Goal: Task Accomplishment & Management: Use online tool/utility

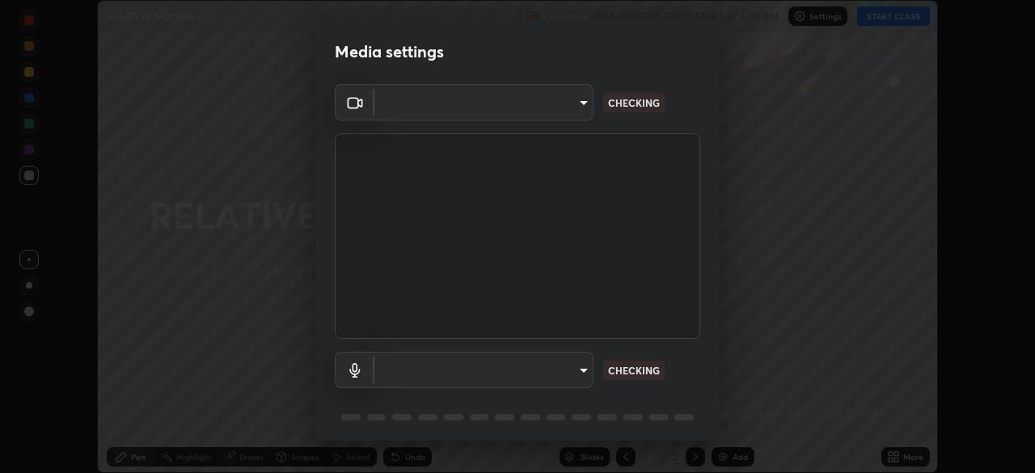
scroll to position [473, 1035]
type input "fc38be1871f717ddc8e1b512eadbf63495b763d4820be899b5c927fedf8d93a0"
type input "communications"
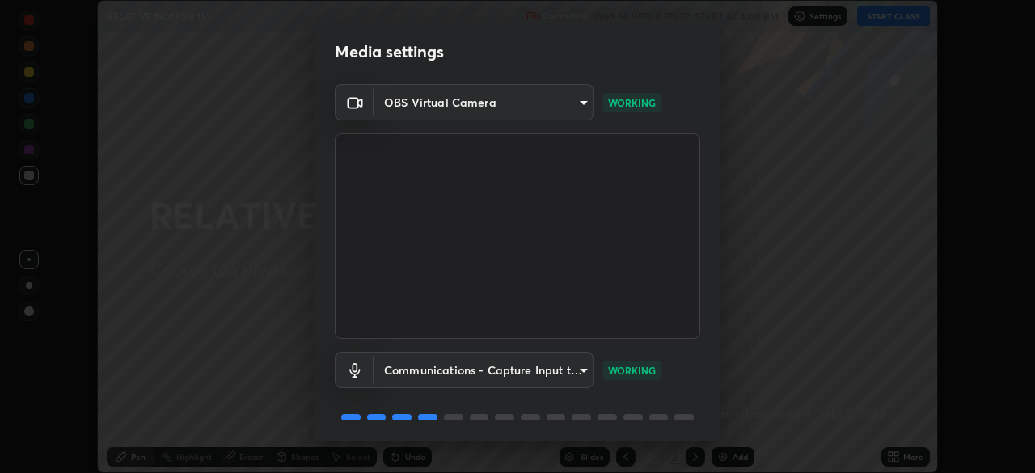
scroll to position [57, 0]
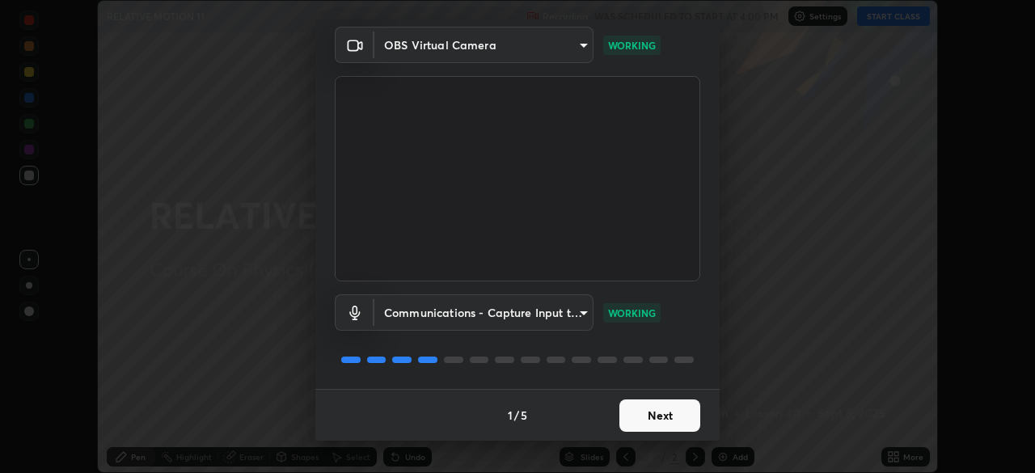
click at [657, 417] on button "Next" at bounding box center [660, 416] width 81 height 32
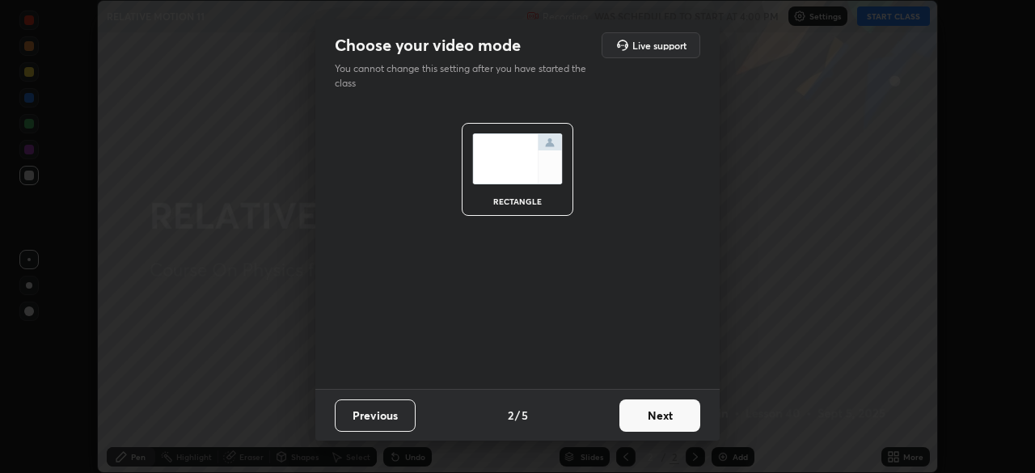
click at [668, 415] on button "Next" at bounding box center [660, 416] width 81 height 32
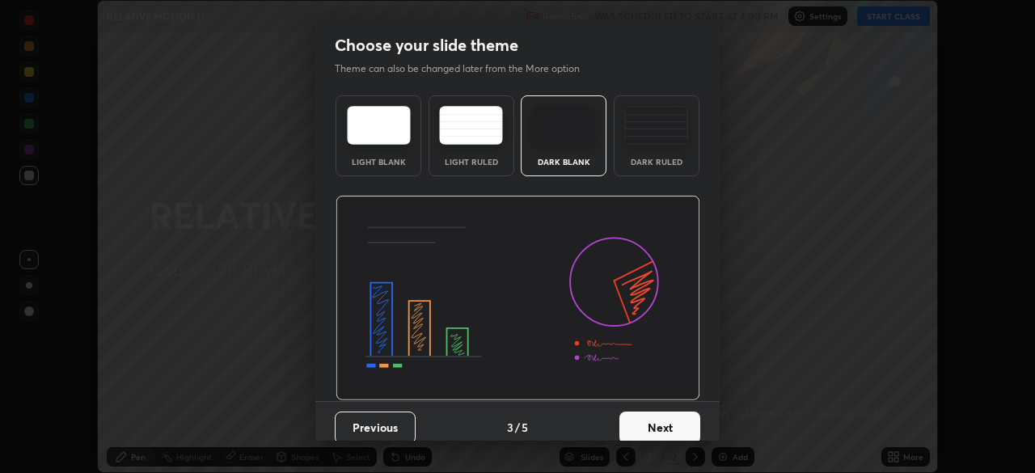
click at [646, 128] on img at bounding box center [656, 125] width 64 height 39
click at [666, 432] on button "Next" at bounding box center [660, 428] width 81 height 32
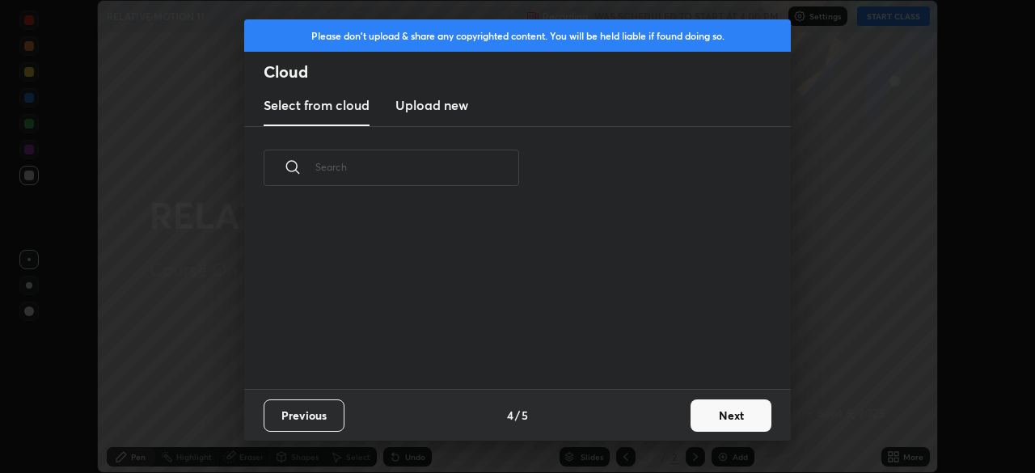
click at [718, 406] on button "Next" at bounding box center [731, 416] width 81 height 32
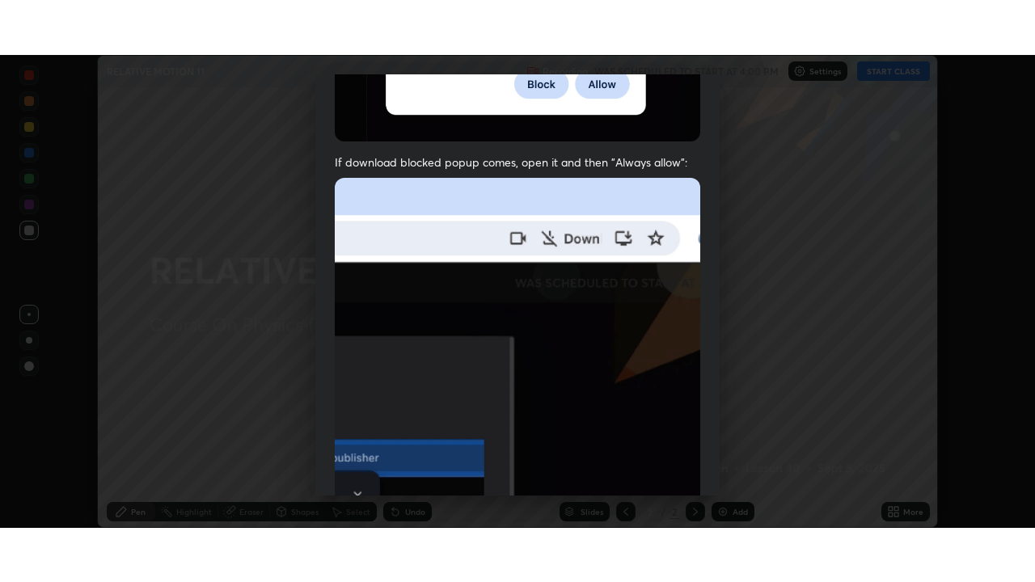
scroll to position [387, 0]
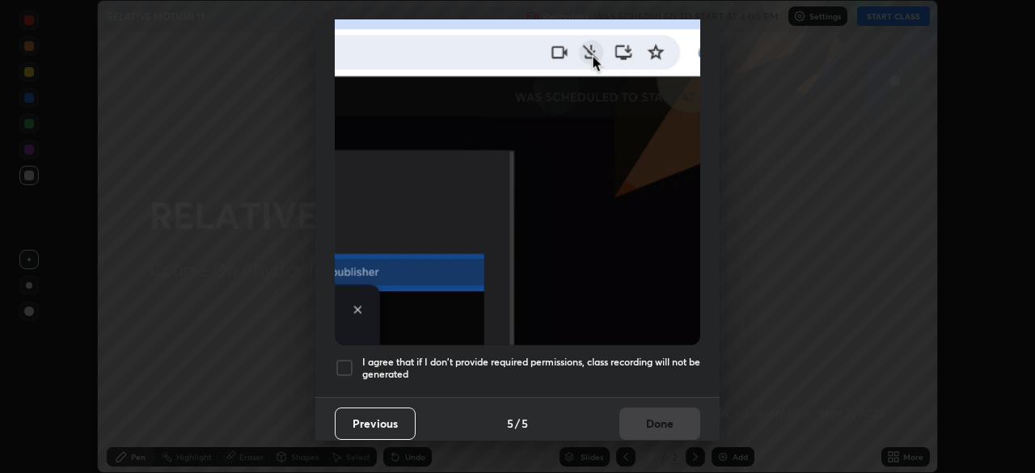
click at [638, 367] on h5 "I agree that if I don't provide required permissions, class recording will not …" at bounding box center [531, 368] width 338 height 25
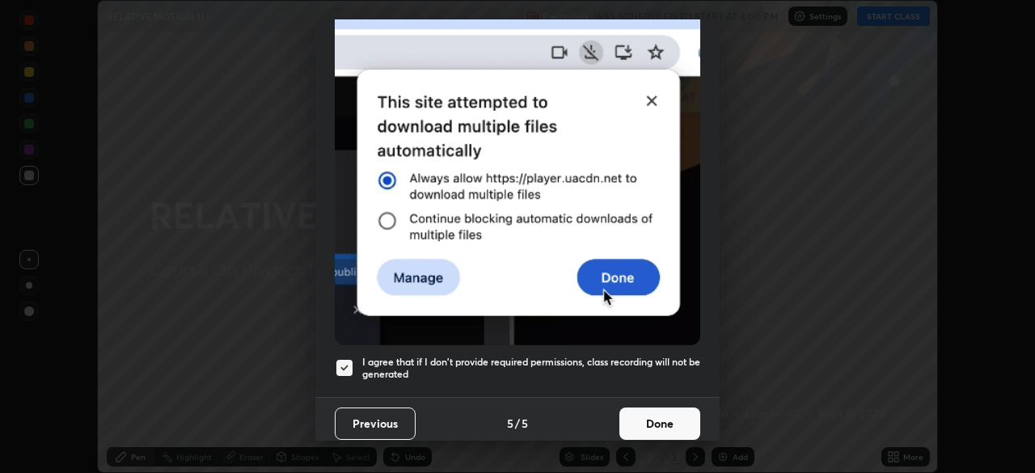
click at [654, 429] on button "Done" at bounding box center [660, 424] width 81 height 32
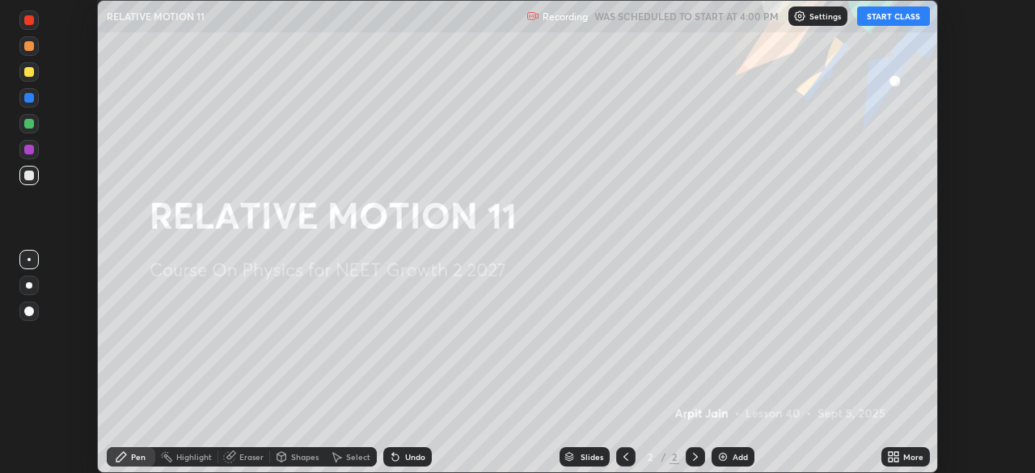
click at [884, 19] on button "START CLASS" at bounding box center [893, 15] width 73 height 19
click at [729, 457] on div "Add" at bounding box center [733, 456] width 43 height 19
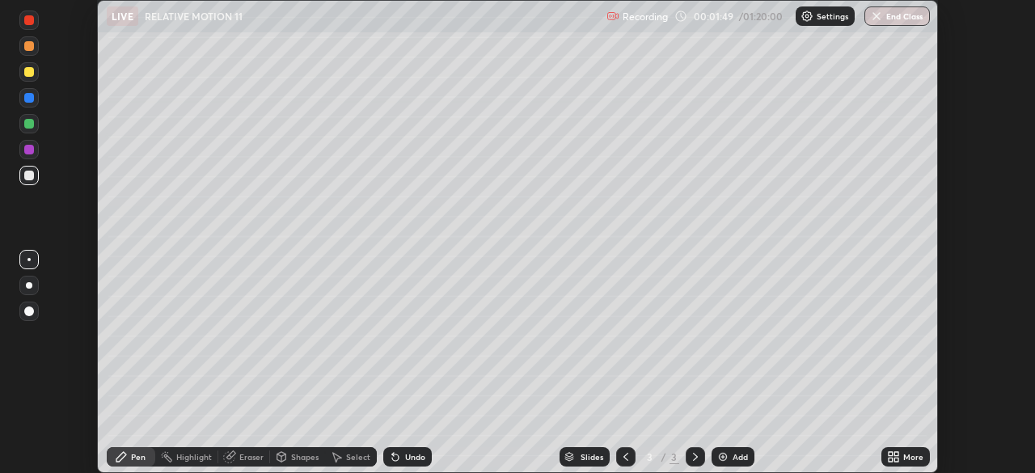
click at [30, 176] on div at bounding box center [29, 176] width 10 height 10
click at [29, 72] on div at bounding box center [29, 72] width 10 height 10
click at [30, 178] on div at bounding box center [29, 176] width 10 height 10
click at [184, 464] on div "Highlight" at bounding box center [186, 456] width 63 height 19
click at [239, 459] on div "Eraser" at bounding box center [251, 457] width 24 height 8
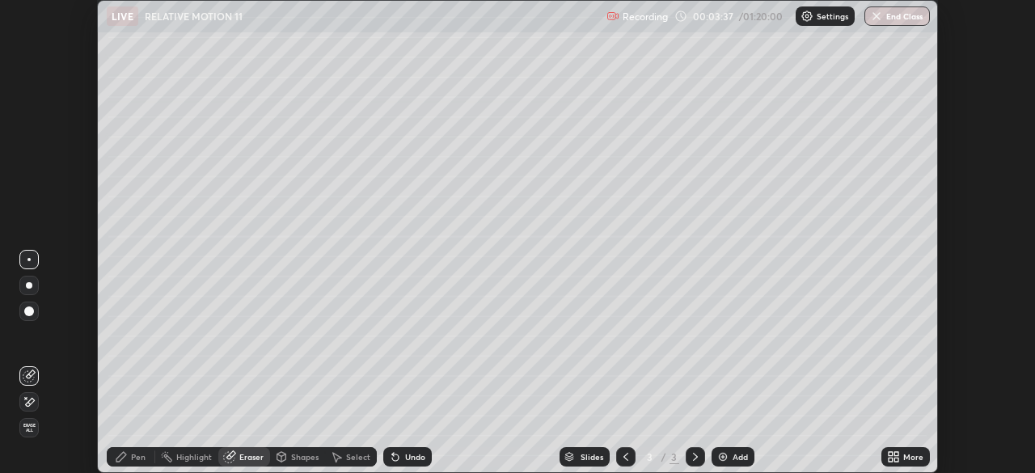
click at [26, 398] on icon at bounding box center [26, 398] width 2 height 2
click at [125, 455] on icon at bounding box center [121, 457] width 10 height 10
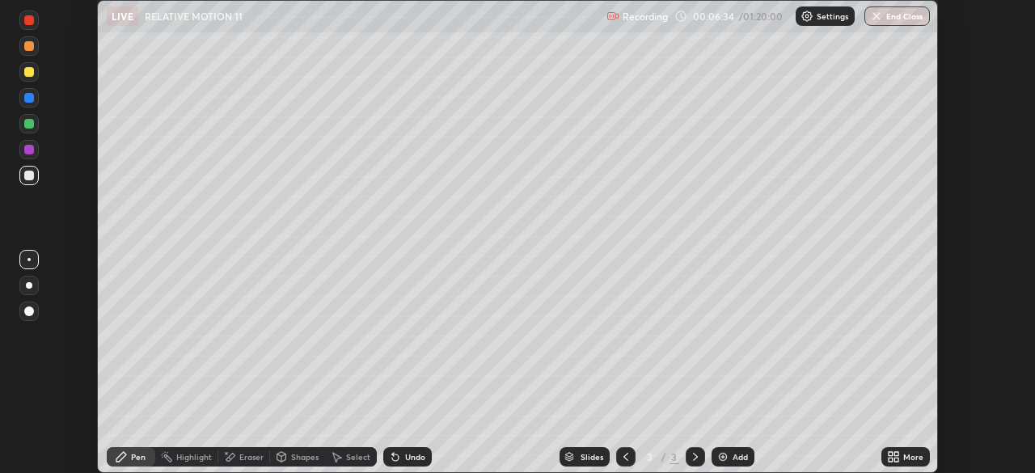
click at [723, 455] on img at bounding box center [723, 456] width 13 height 13
click at [32, 126] on div at bounding box center [29, 124] width 10 height 10
click at [27, 74] on div at bounding box center [29, 72] width 10 height 10
click at [27, 175] on div at bounding box center [29, 176] width 10 height 10
click at [27, 102] on div at bounding box center [29, 98] width 10 height 10
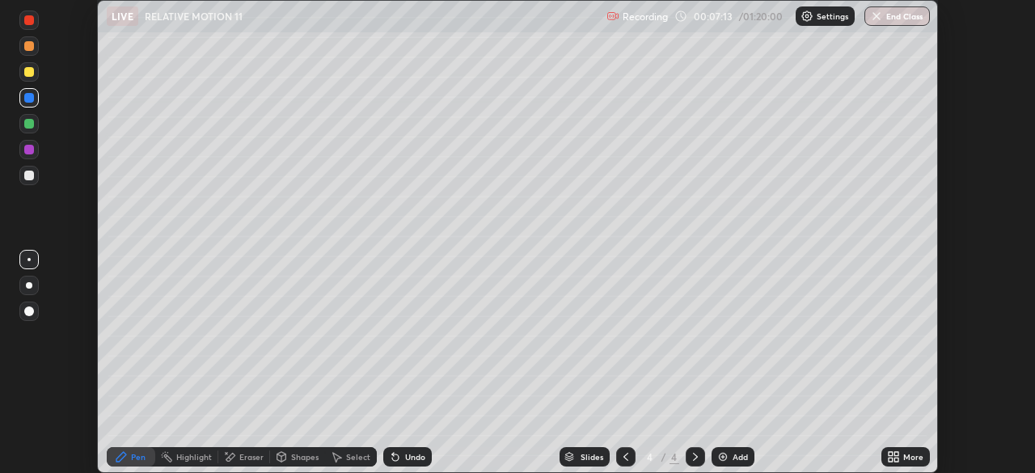
click at [30, 176] on div at bounding box center [29, 176] width 10 height 10
click at [727, 455] on img at bounding box center [723, 456] width 13 height 13
click at [32, 97] on div at bounding box center [29, 98] width 10 height 10
click at [29, 176] on div at bounding box center [29, 176] width 10 height 10
click at [27, 174] on div at bounding box center [29, 176] width 10 height 10
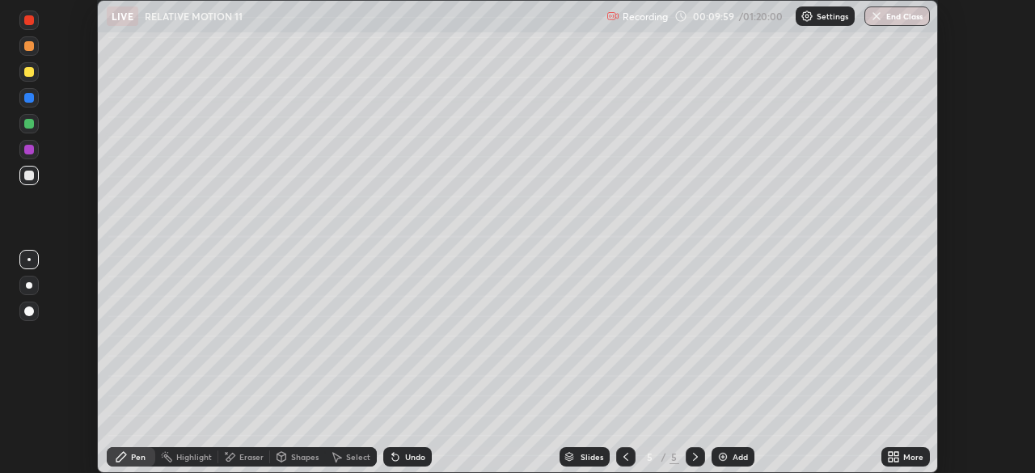
click at [36, 285] on div at bounding box center [28, 285] width 19 height 19
click at [28, 178] on div at bounding box center [29, 176] width 10 height 10
click at [29, 132] on div at bounding box center [28, 123] width 19 height 19
click at [32, 22] on div at bounding box center [29, 20] width 10 height 10
click at [27, 178] on div at bounding box center [29, 176] width 10 height 10
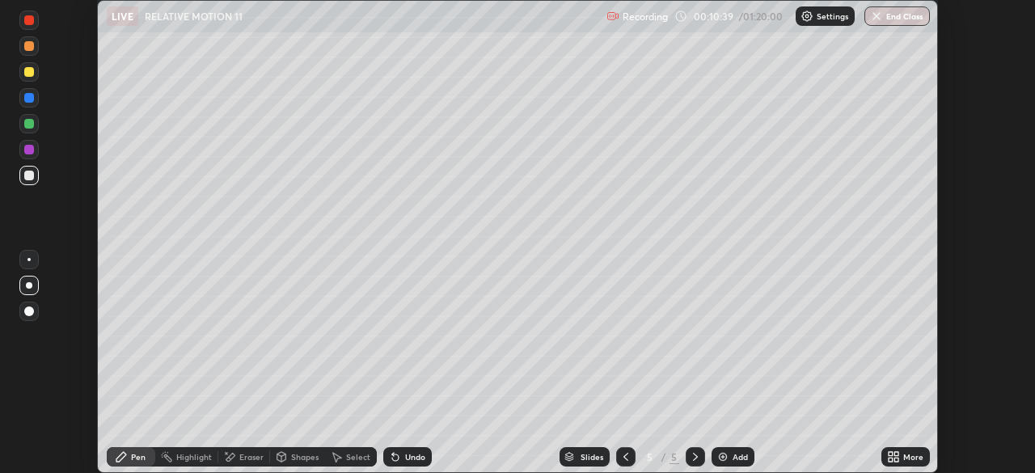
click at [29, 260] on div at bounding box center [28, 259] width 3 height 3
click at [400, 454] on div "Undo" at bounding box center [407, 456] width 49 height 19
click at [396, 454] on icon at bounding box center [395, 456] width 13 height 13
click at [25, 175] on div at bounding box center [29, 176] width 10 height 10
click at [31, 70] on div at bounding box center [29, 72] width 10 height 10
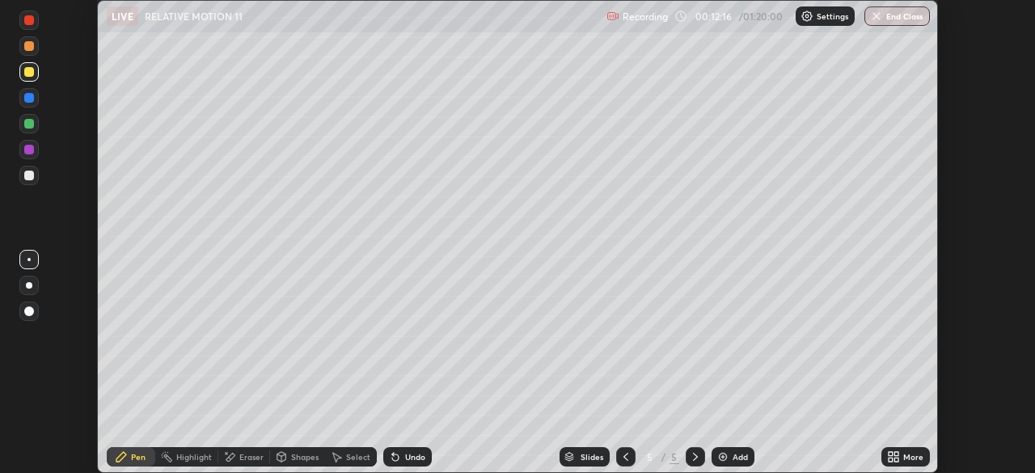
click at [421, 460] on div "Undo" at bounding box center [415, 457] width 20 height 8
click at [426, 461] on div "Undo" at bounding box center [407, 456] width 49 height 19
click at [426, 459] on div "Undo" at bounding box center [407, 456] width 49 height 19
click at [29, 285] on div at bounding box center [29, 285] width 6 height 6
click at [733, 453] on div "Add" at bounding box center [740, 457] width 15 height 8
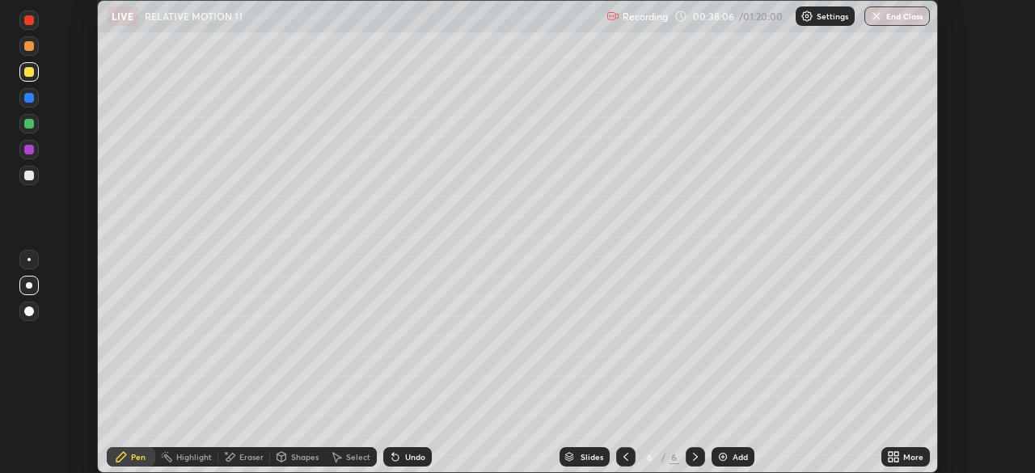
click at [907, 457] on div "More" at bounding box center [913, 457] width 20 height 8
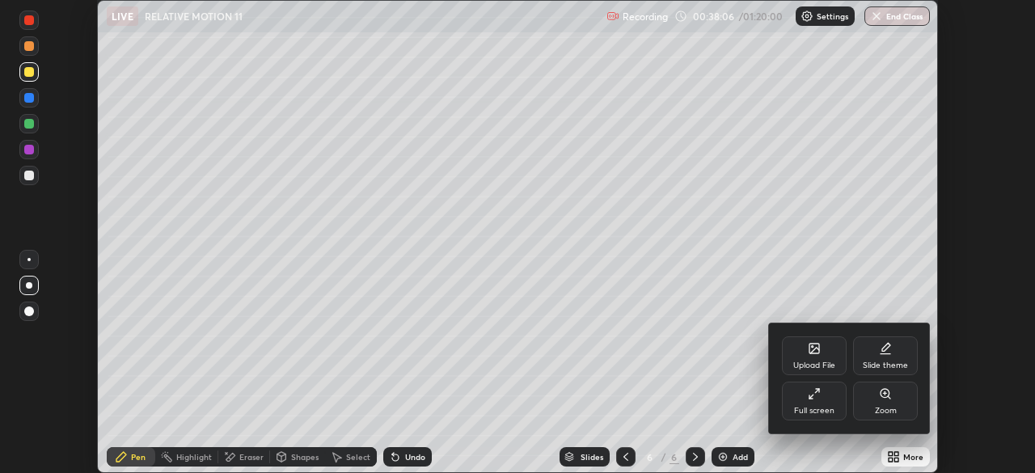
click at [823, 403] on div "Full screen" at bounding box center [814, 401] width 65 height 39
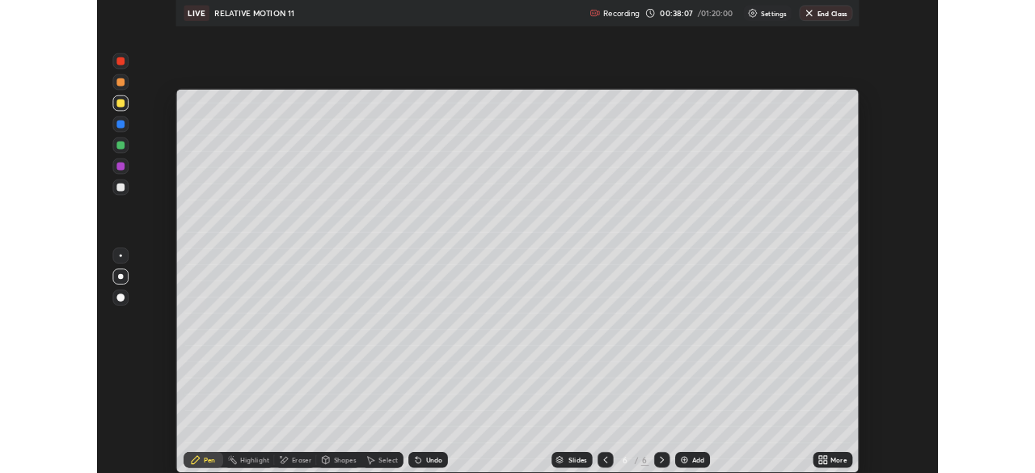
scroll to position [582, 1035]
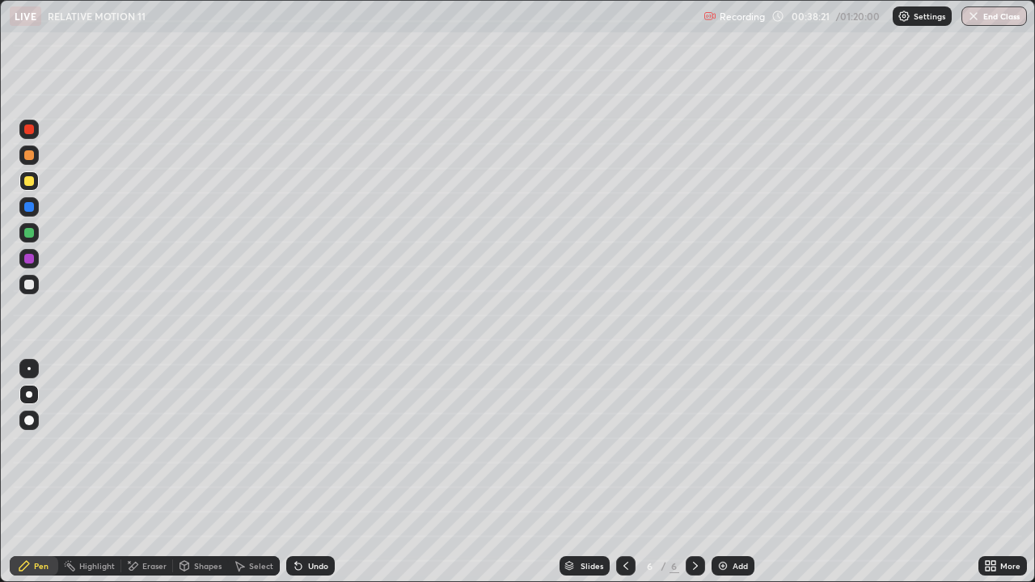
click at [151, 472] on div "Eraser" at bounding box center [154, 566] width 24 height 8
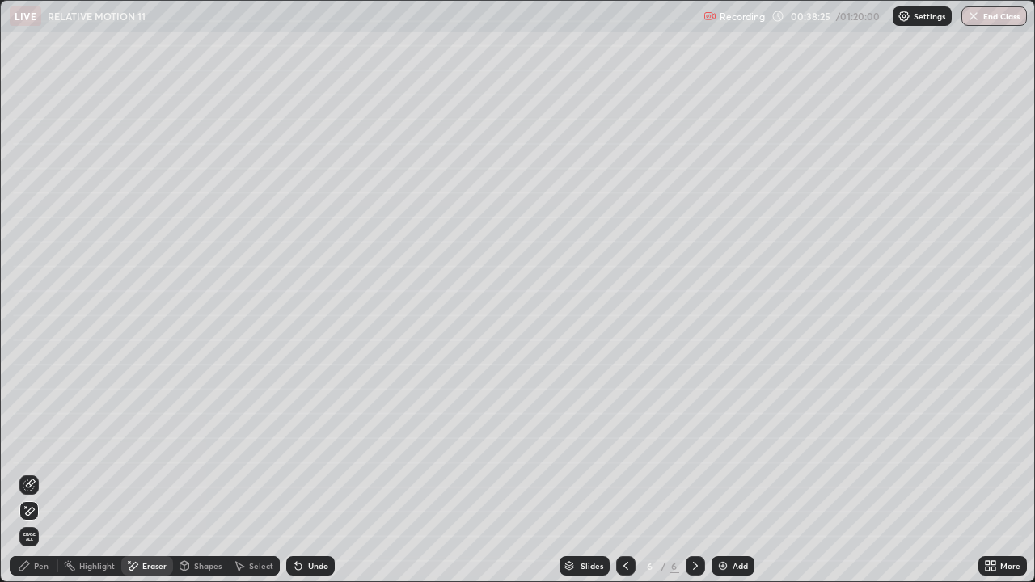
click at [38, 472] on div "Pen" at bounding box center [34, 565] width 49 height 19
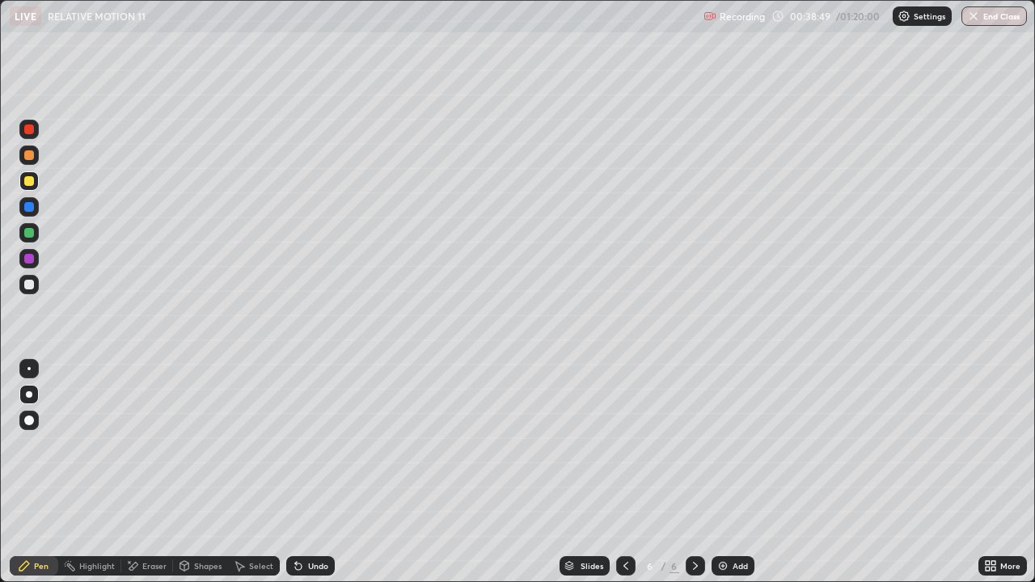
click at [156, 472] on div "Eraser" at bounding box center [154, 566] width 24 height 8
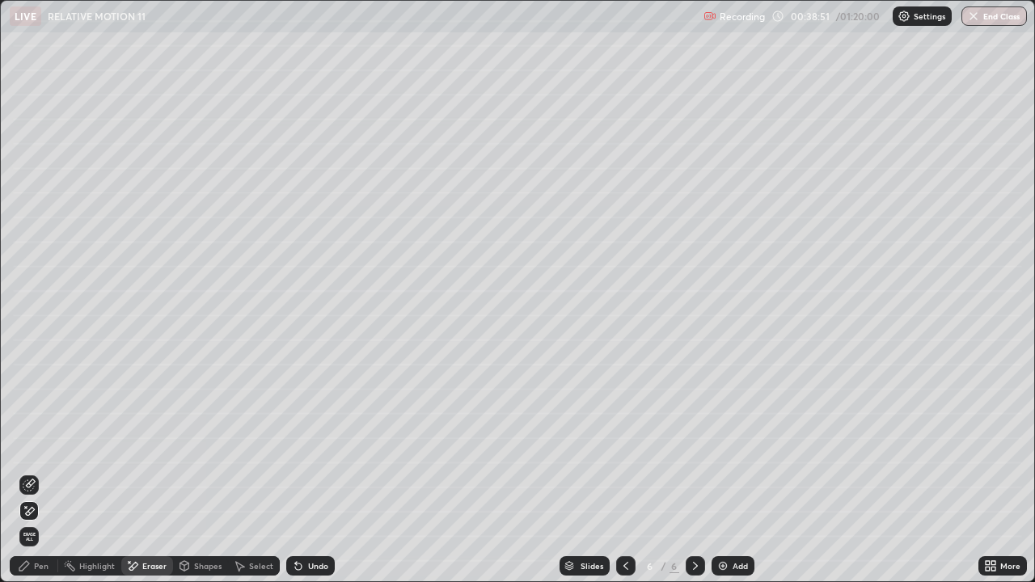
click at [108, 472] on div "Highlight" at bounding box center [97, 566] width 36 height 8
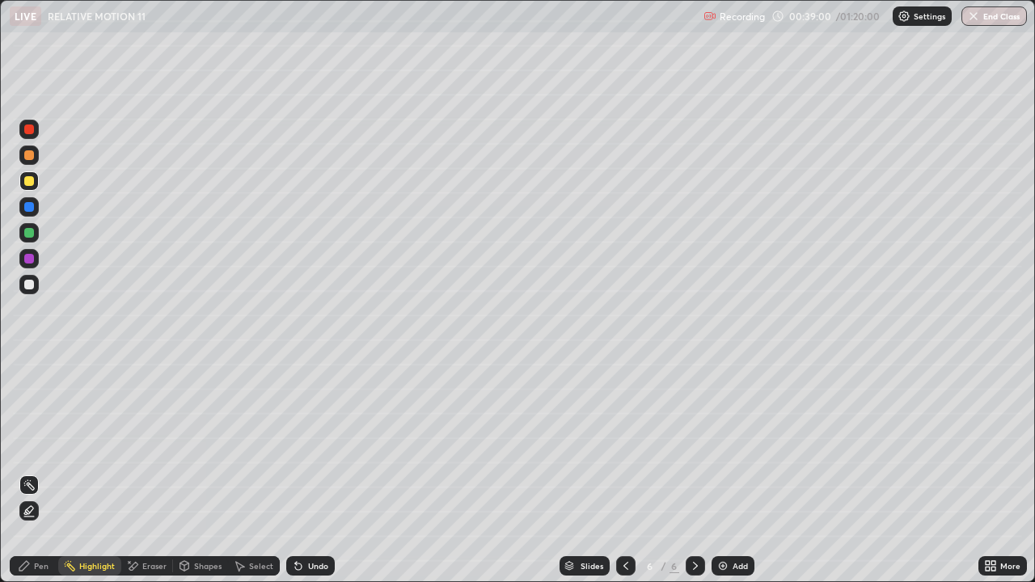
click at [36, 472] on div "Pen" at bounding box center [41, 566] width 15 height 8
click at [493, 472] on div "Slides 6 / 6 Add" at bounding box center [657, 566] width 644 height 32
click at [150, 472] on div "Eraser" at bounding box center [154, 566] width 24 height 8
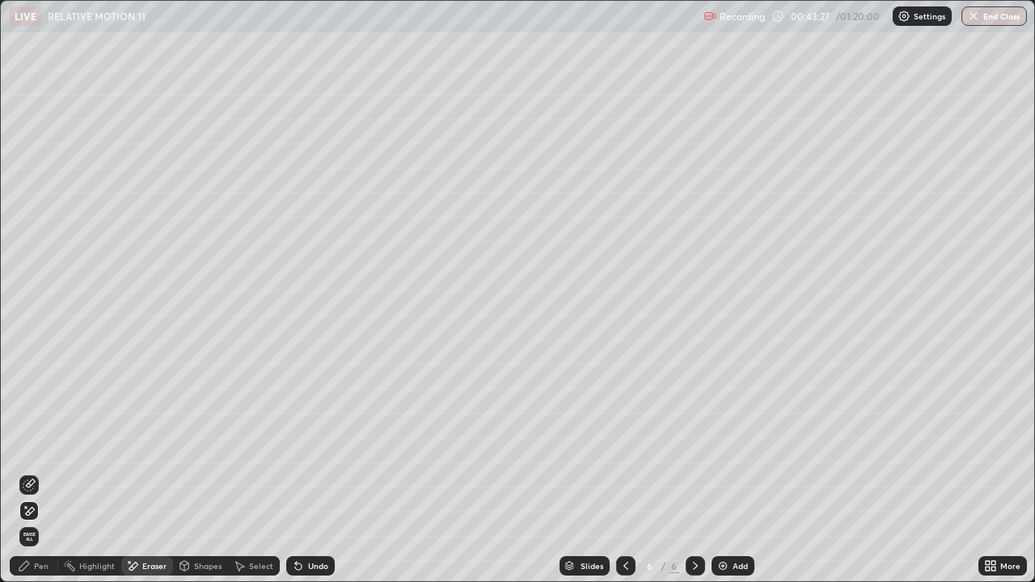
click at [41, 472] on div "Pen" at bounding box center [41, 566] width 15 height 8
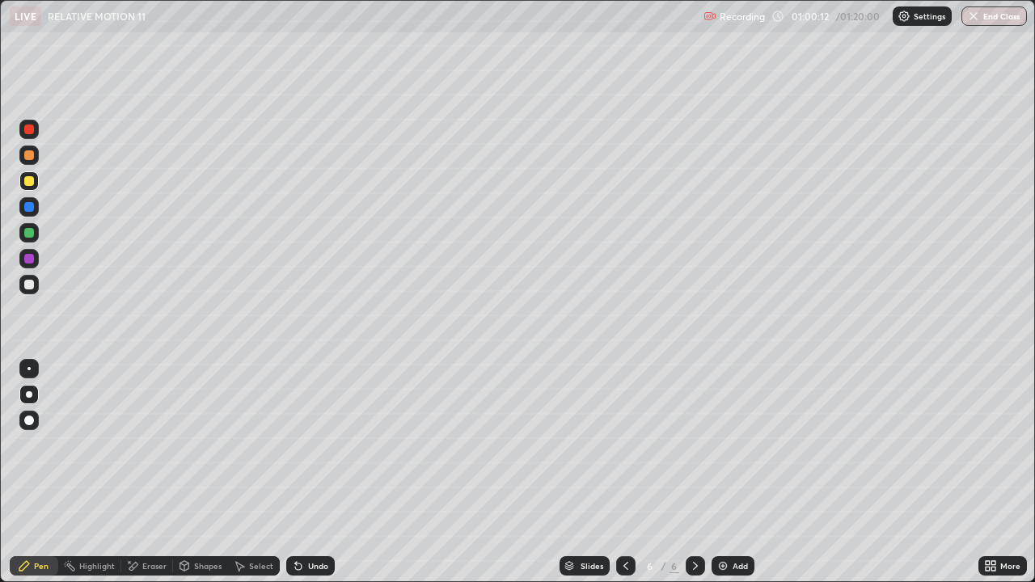
click at [996, 472] on icon at bounding box center [990, 566] width 13 height 13
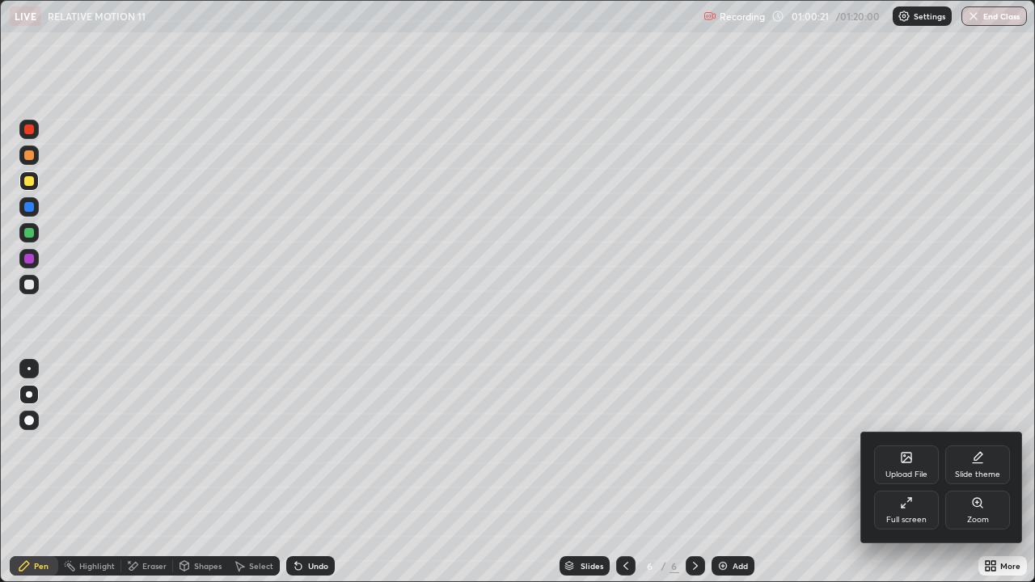
click at [971, 15] on div at bounding box center [517, 291] width 1035 height 582
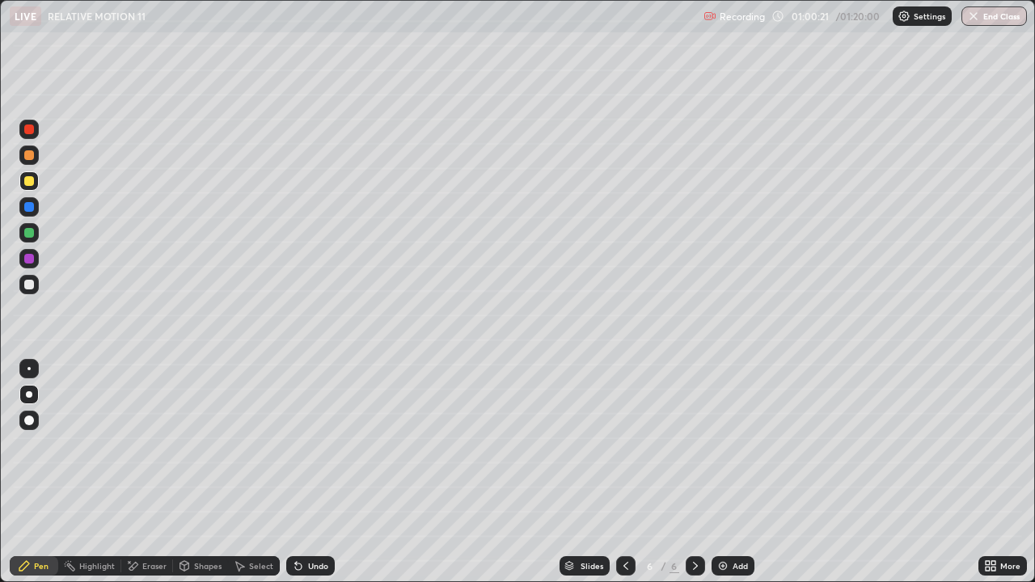
click at [975, 19] on img "button" at bounding box center [973, 16] width 13 height 13
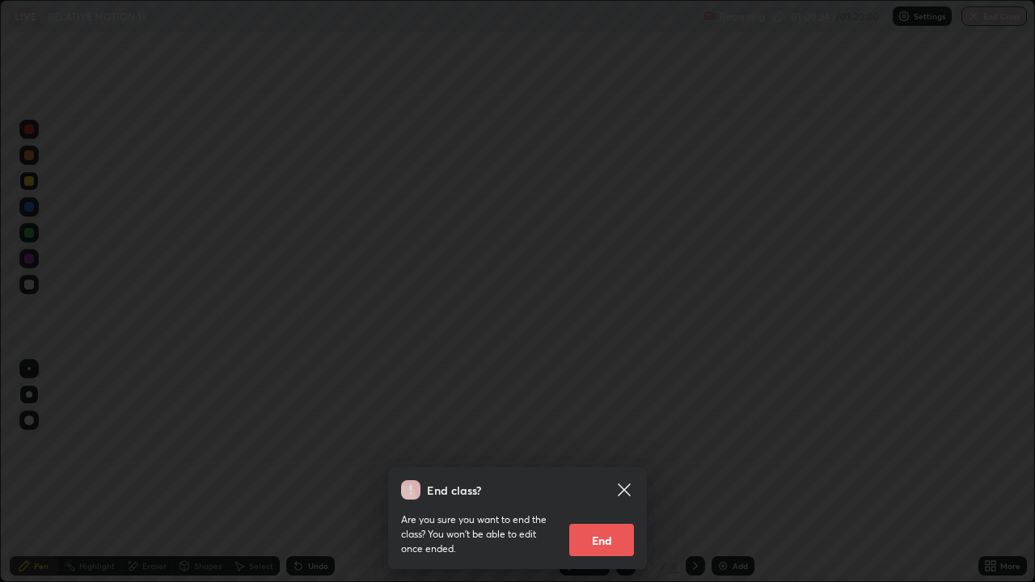
click at [624, 472] on icon at bounding box center [624, 489] width 19 height 19
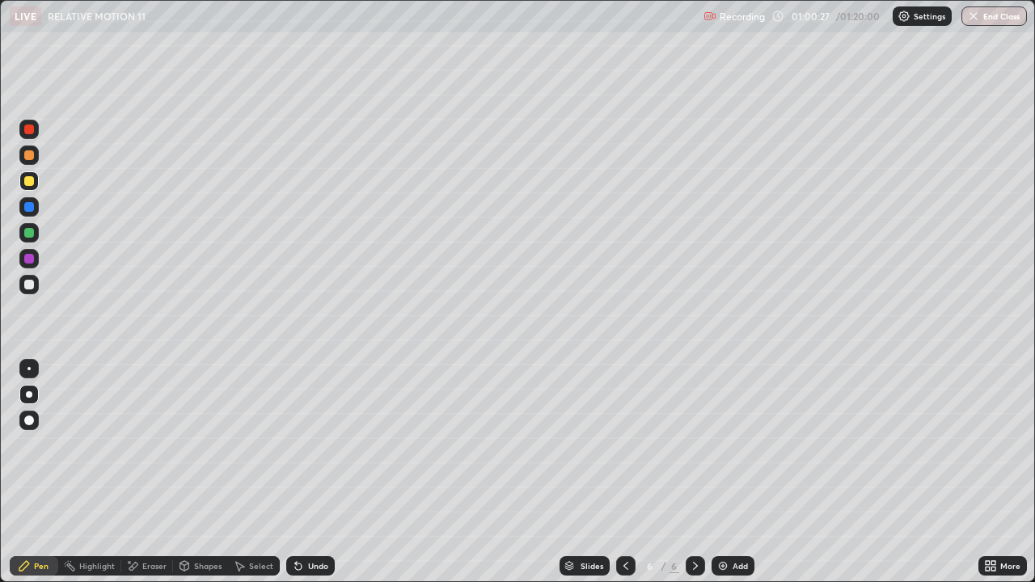
click at [993, 472] on icon at bounding box center [994, 563] width 4 height 4
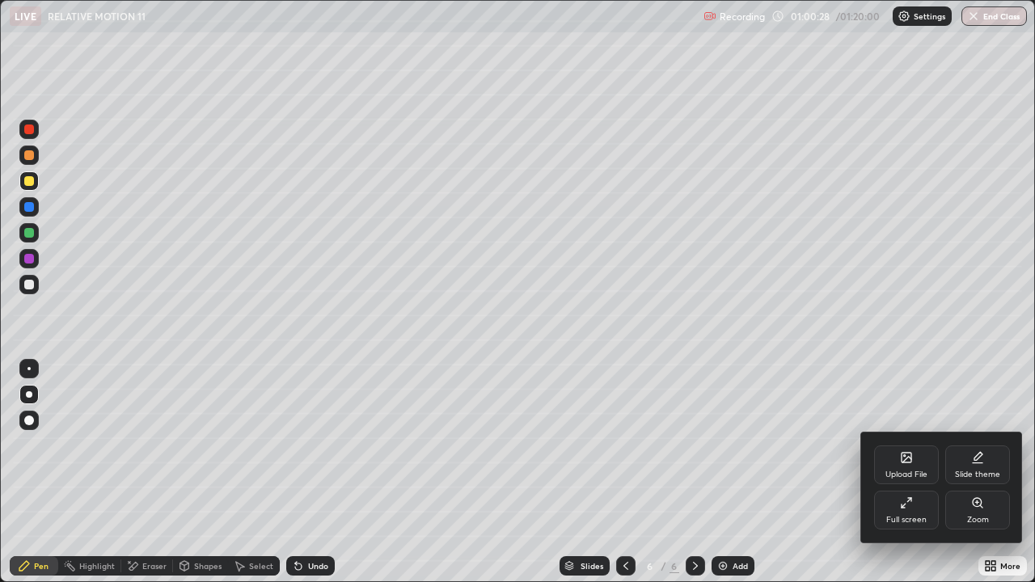
click at [969, 472] on div "Zoom" at bounding box center [977, 510] width 65 height 39
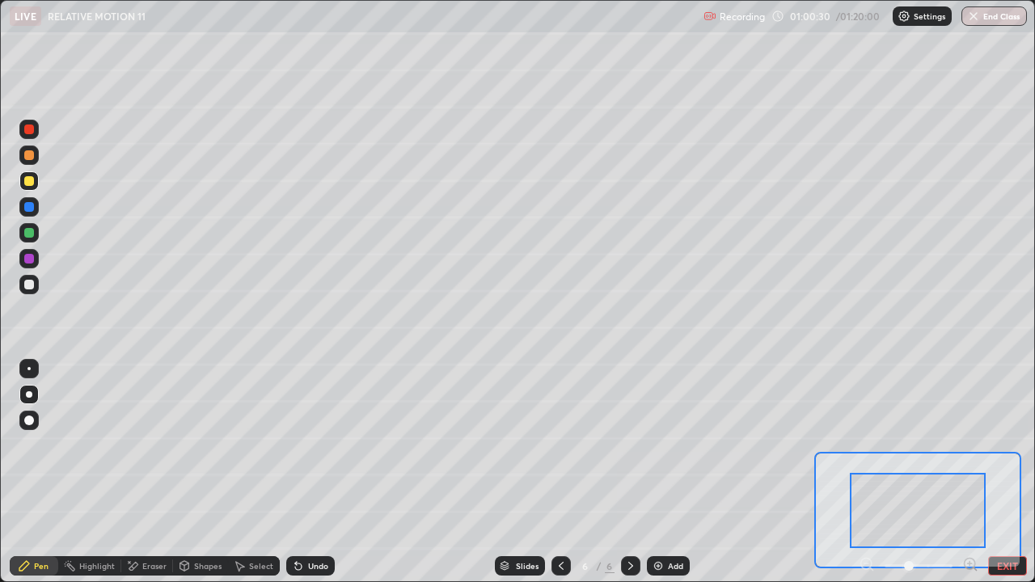
click at [1006, 472] on button "EXIT" at bounding box center [1007, 565] width 39 height 19
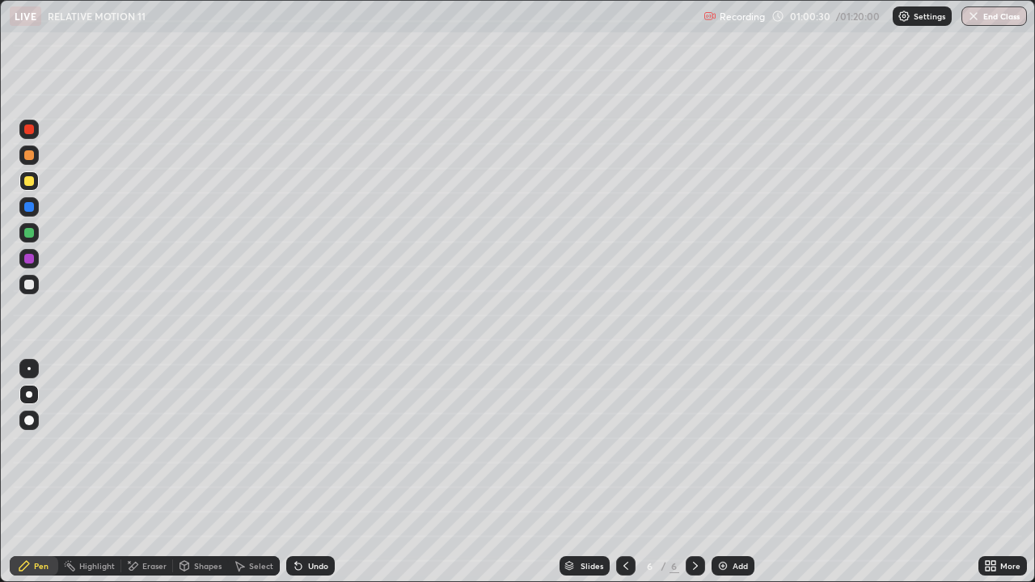
click at [1019, 472] on div "More" at bounding box center [1010, 566] width 20 height 8
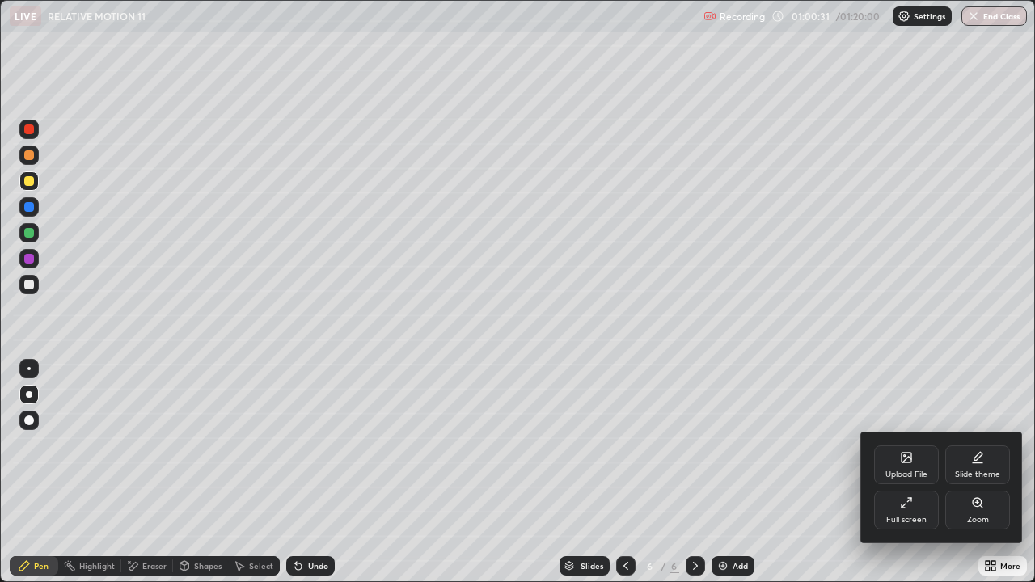
click at [916, 472] on div "Full screen" at bounding box center [906, 520] width 40 height 8
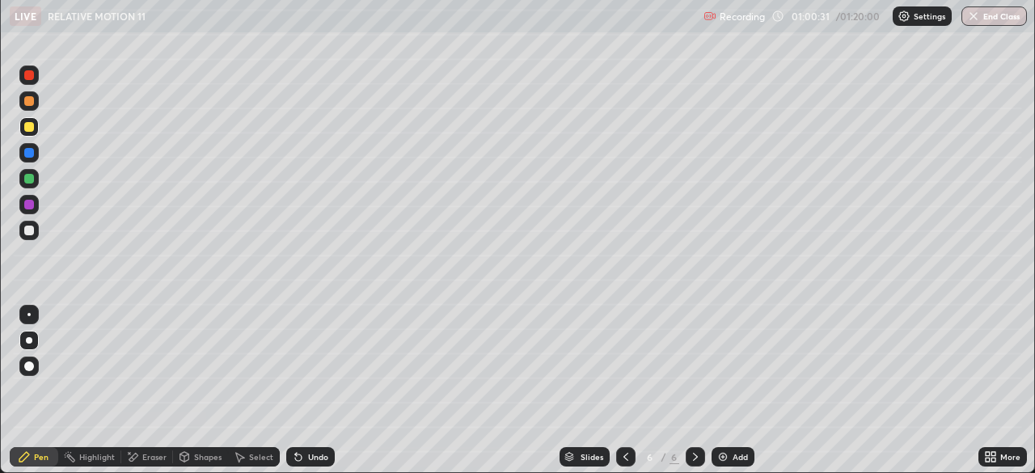
scroll to position [80404, 79842]
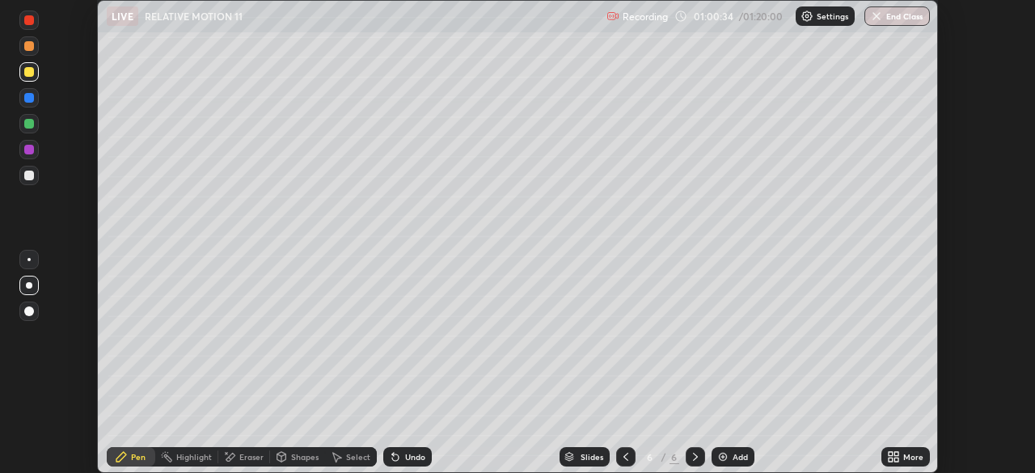
click at [903, 21] on button "End Class" at bounding box center [898, 15] width 66 height 19
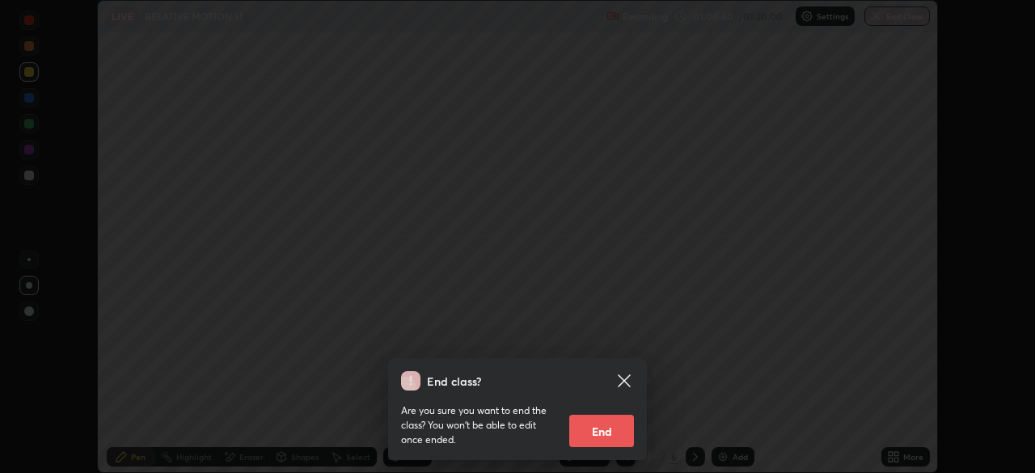
click at [611, 436] on button "End" at bounding box center [601, 431] width 65 height 32
